Goal: Find specific page/section: Find specific page/section

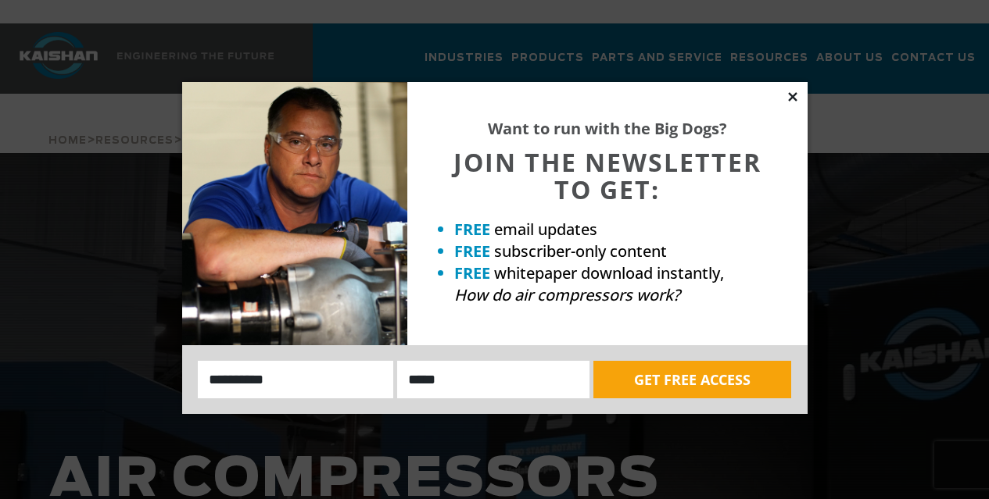
click at [787, 99] on icon at bounding box center [792, 97] width 14 height 14
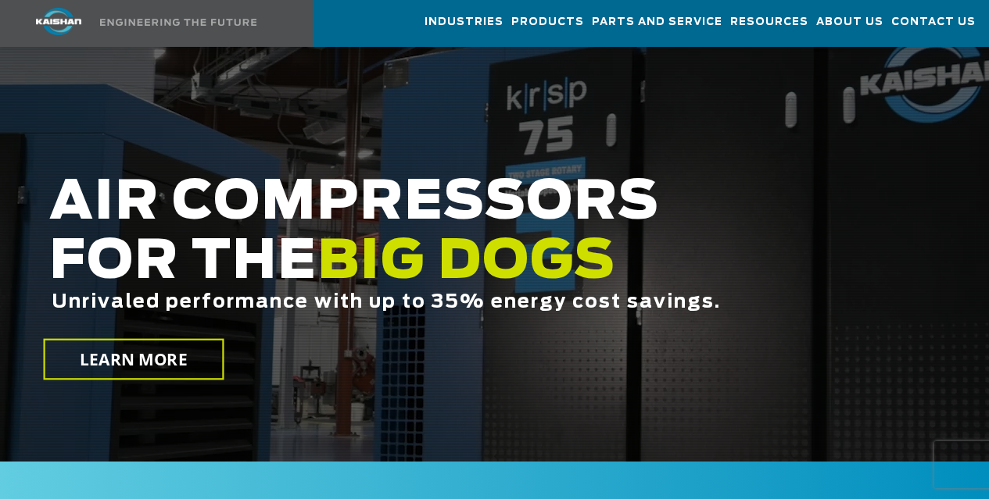
scroll to position [469, 0]
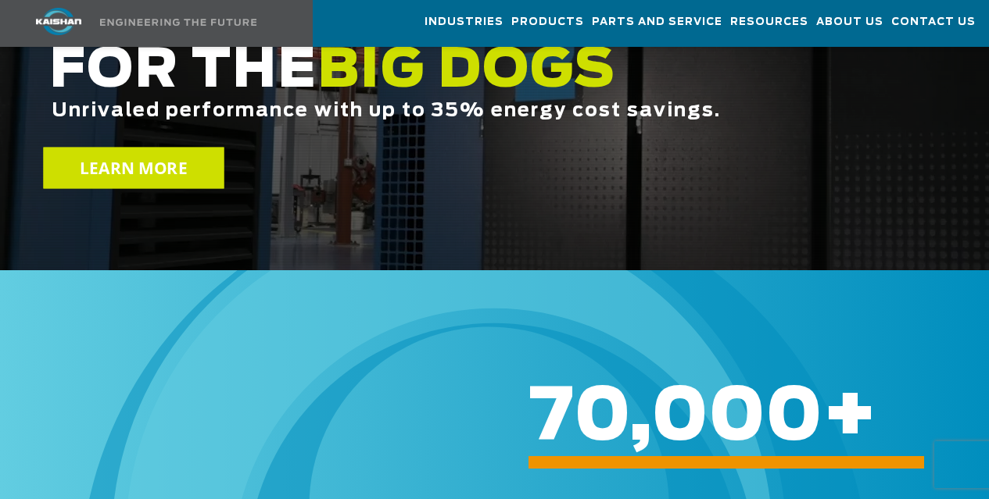
click at [207, 148] on link "LEARN MORE" at bounding box center [133, 168] width 181 height 41
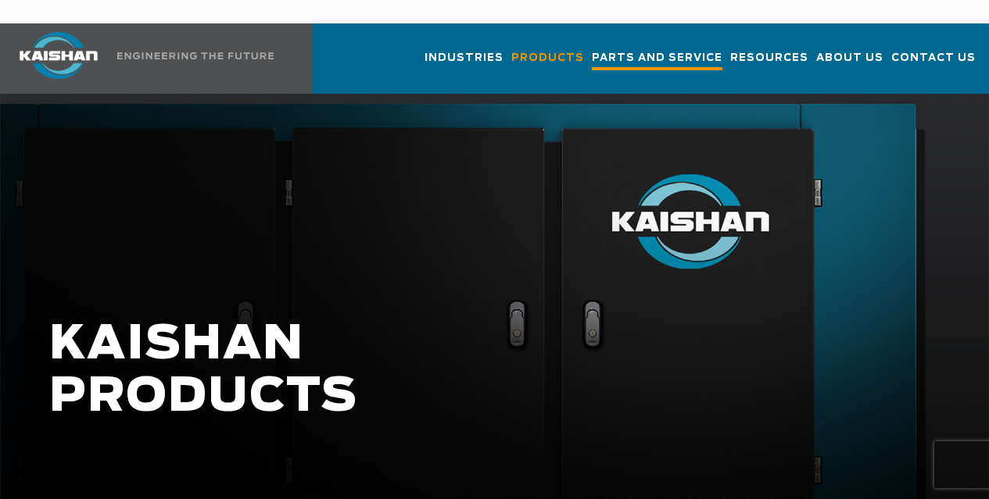
click at [656, 49] on span "Parts and Service" at bounding box center [657, 59] width 131 height 21
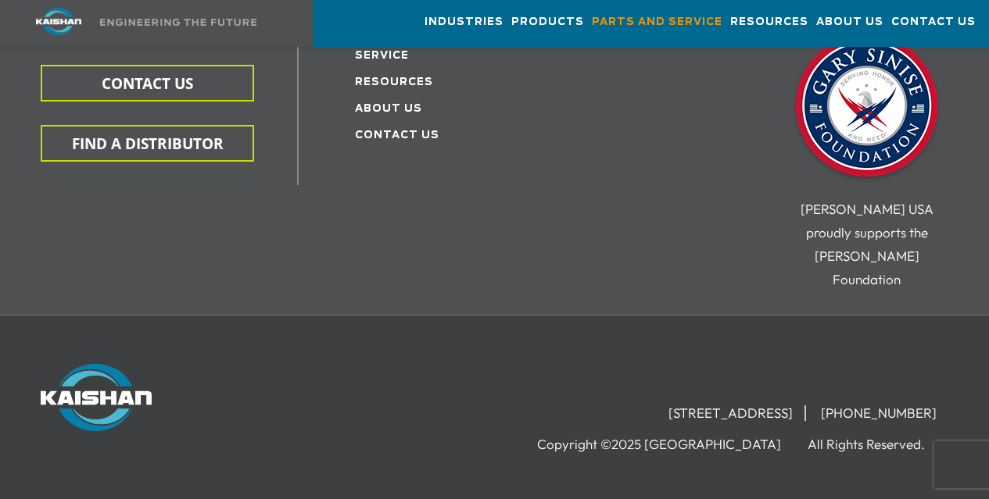
scroll to position [2372, 0]
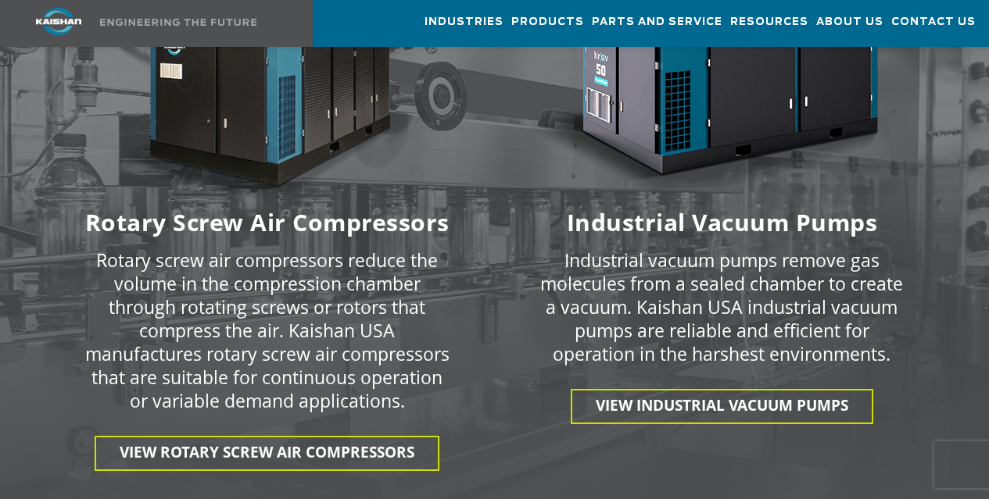
scroll to position [2423, 0]
